Goal: Information Seeking & Learning: Learn about a topic

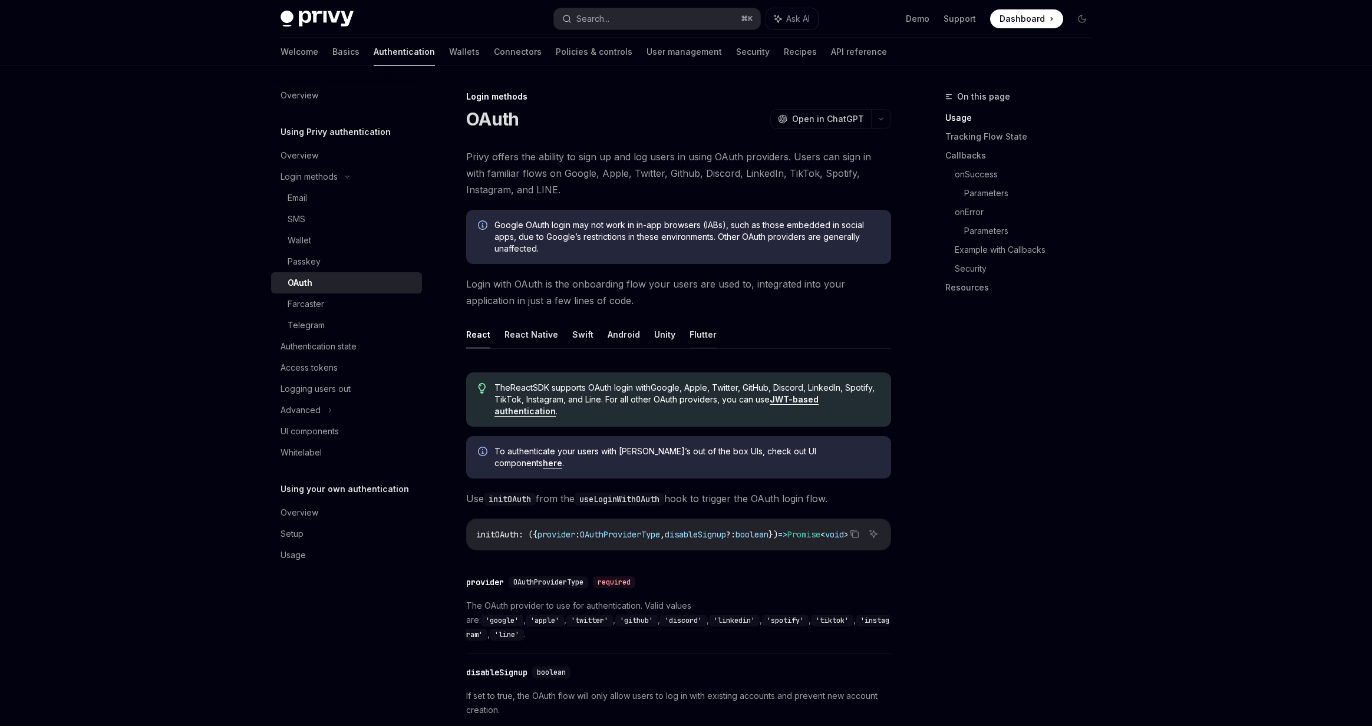
click at [700, 340] on button "Flutter" at bounding box center [703, 335] width 27 height 28
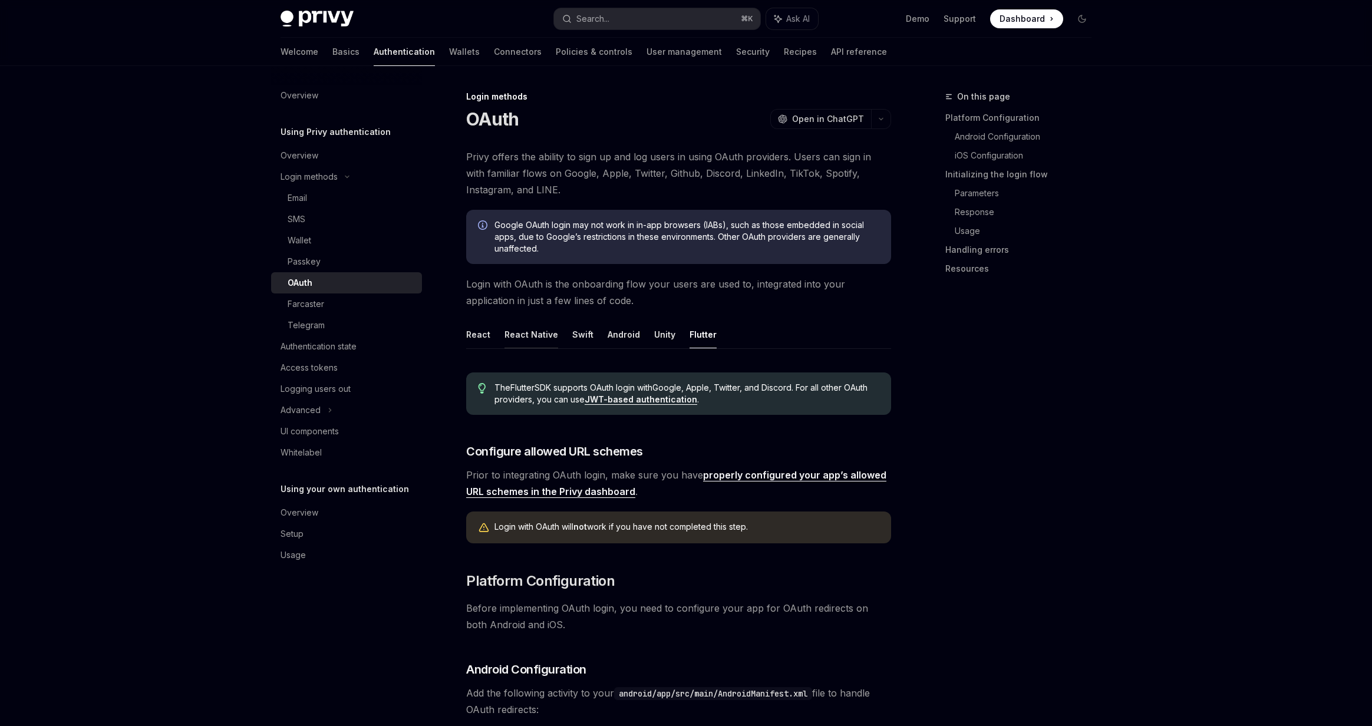
click at [534, 340] on button "React Native" at bounding box center [532, 335] width 54 height 28
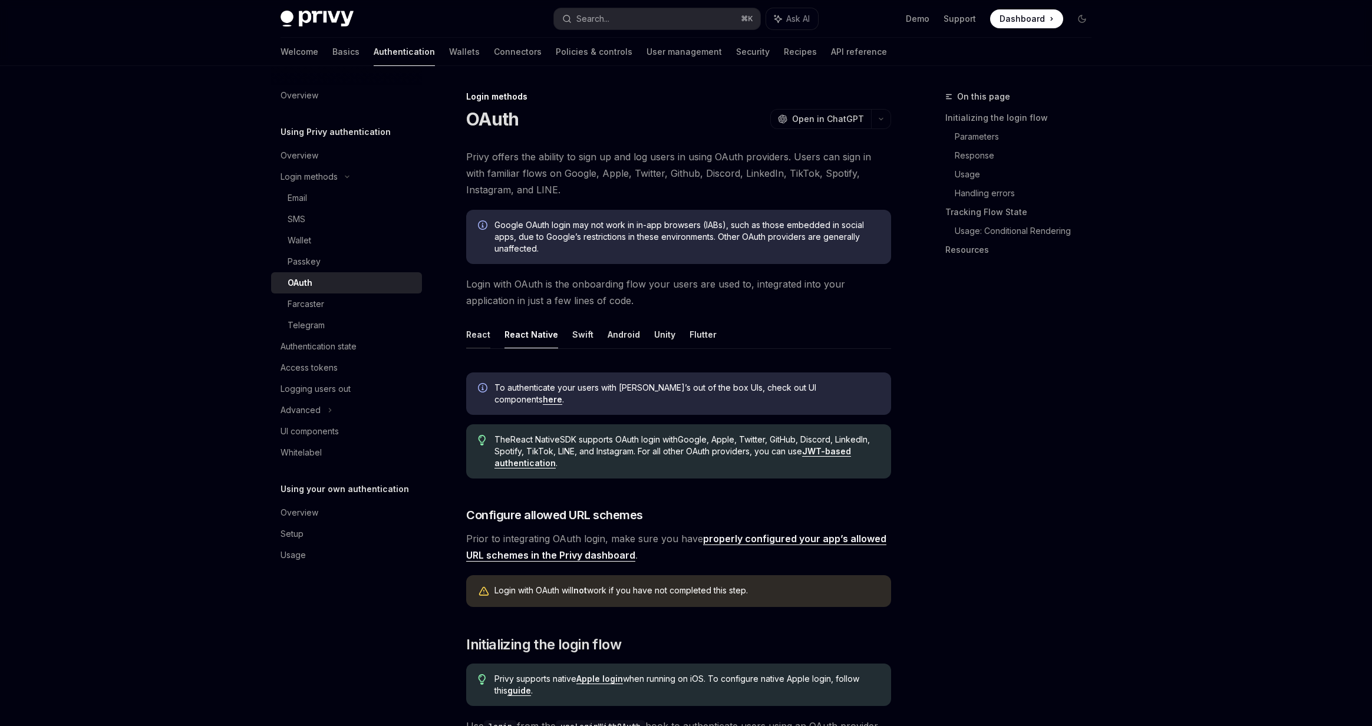
click at [480, 338] on button "React" at bounding box center [478, 335] width 24 height 28
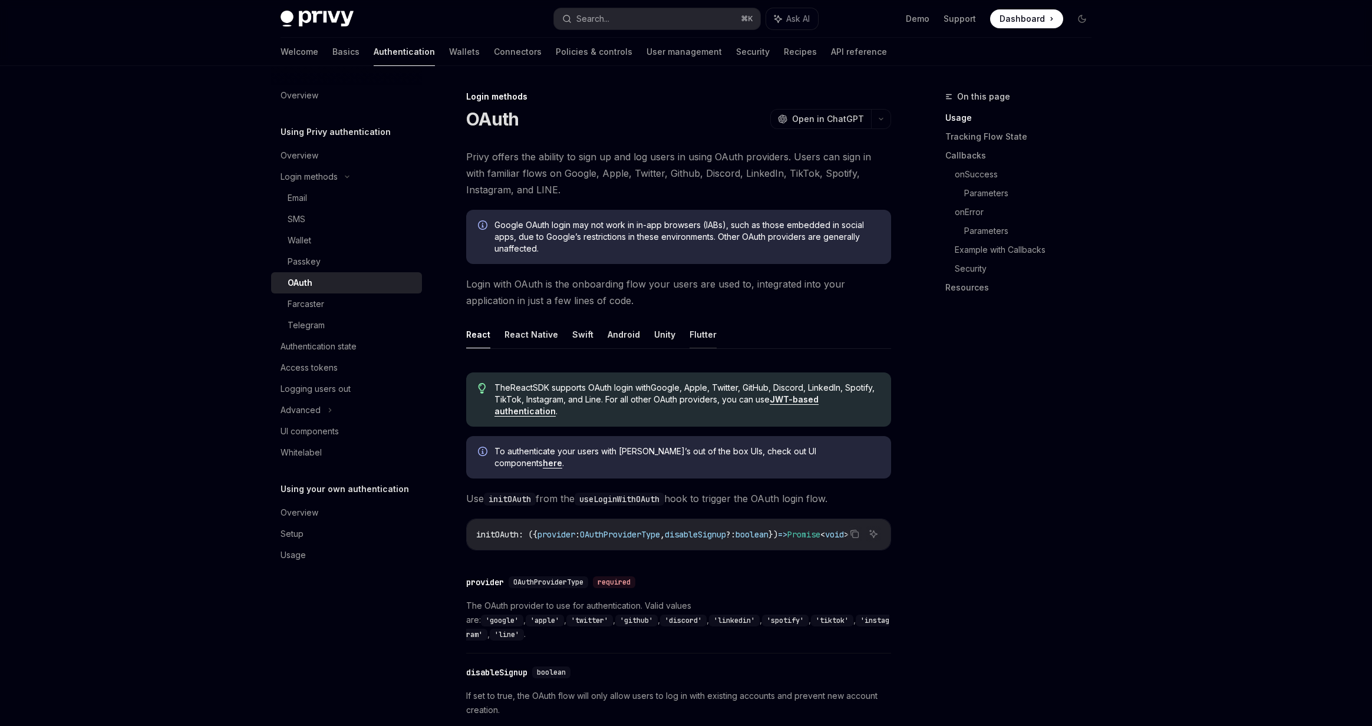
click at [690, 336] on button "Flutter" at bounding box center [703, 335] width 27 height 28
type textarea "*"
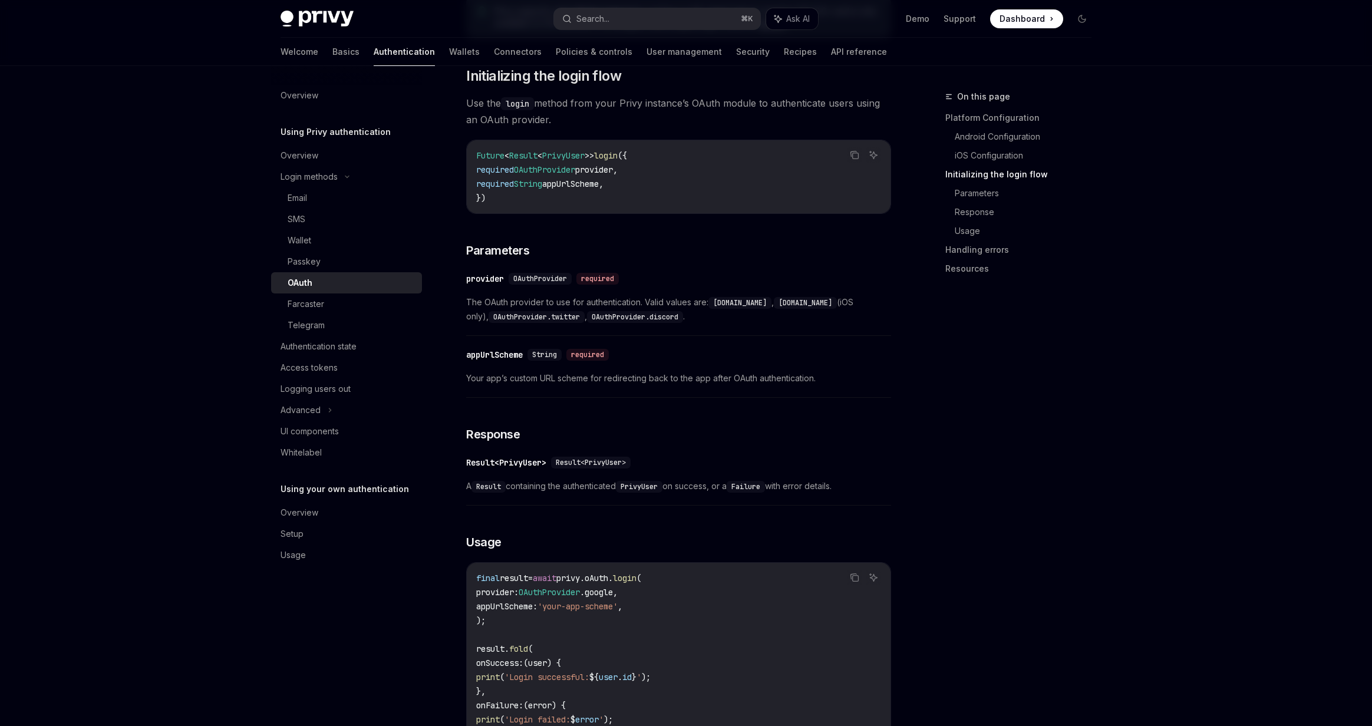
scroll to position [1362, 0]
